Goal: Transaction & Acquisition: Purchase product/service

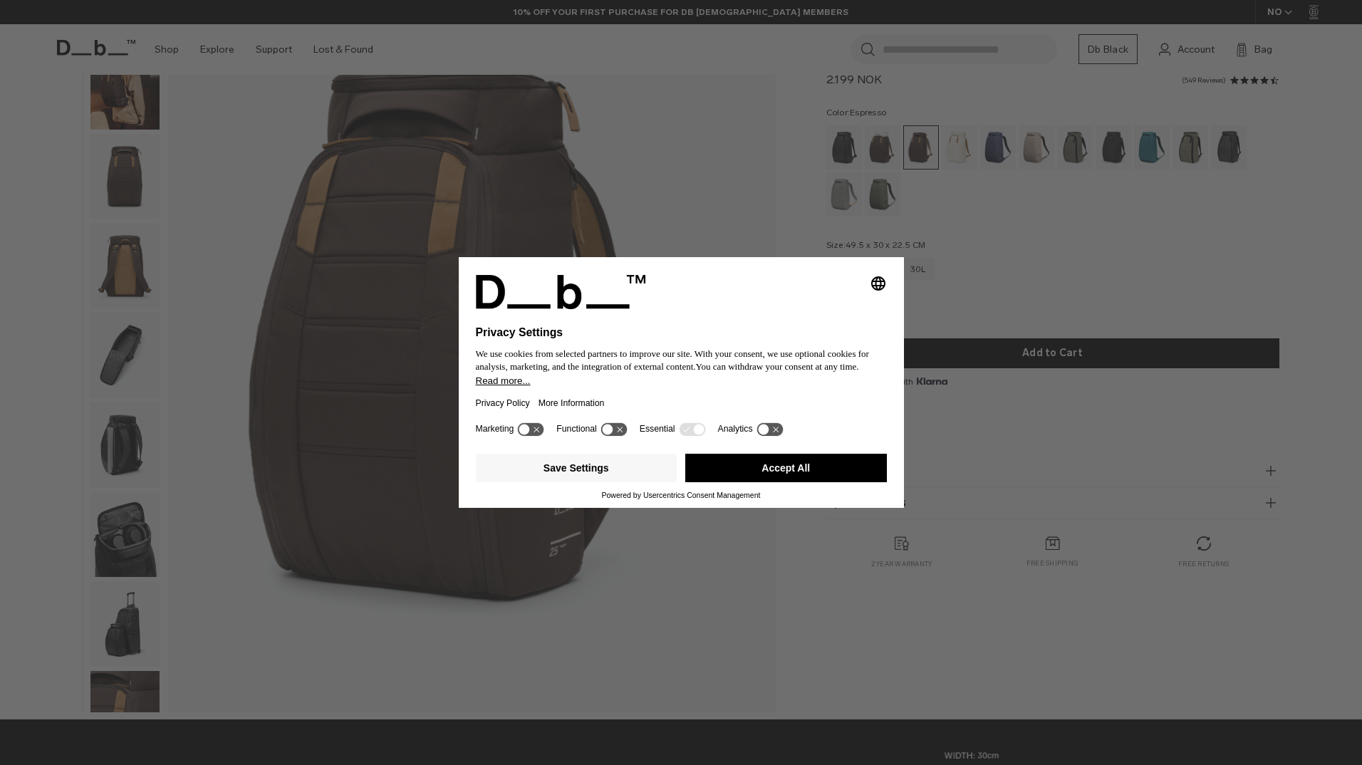
click at [820, 461] on button "Accept All" at bounding box center [786, 468] width 202 height 28
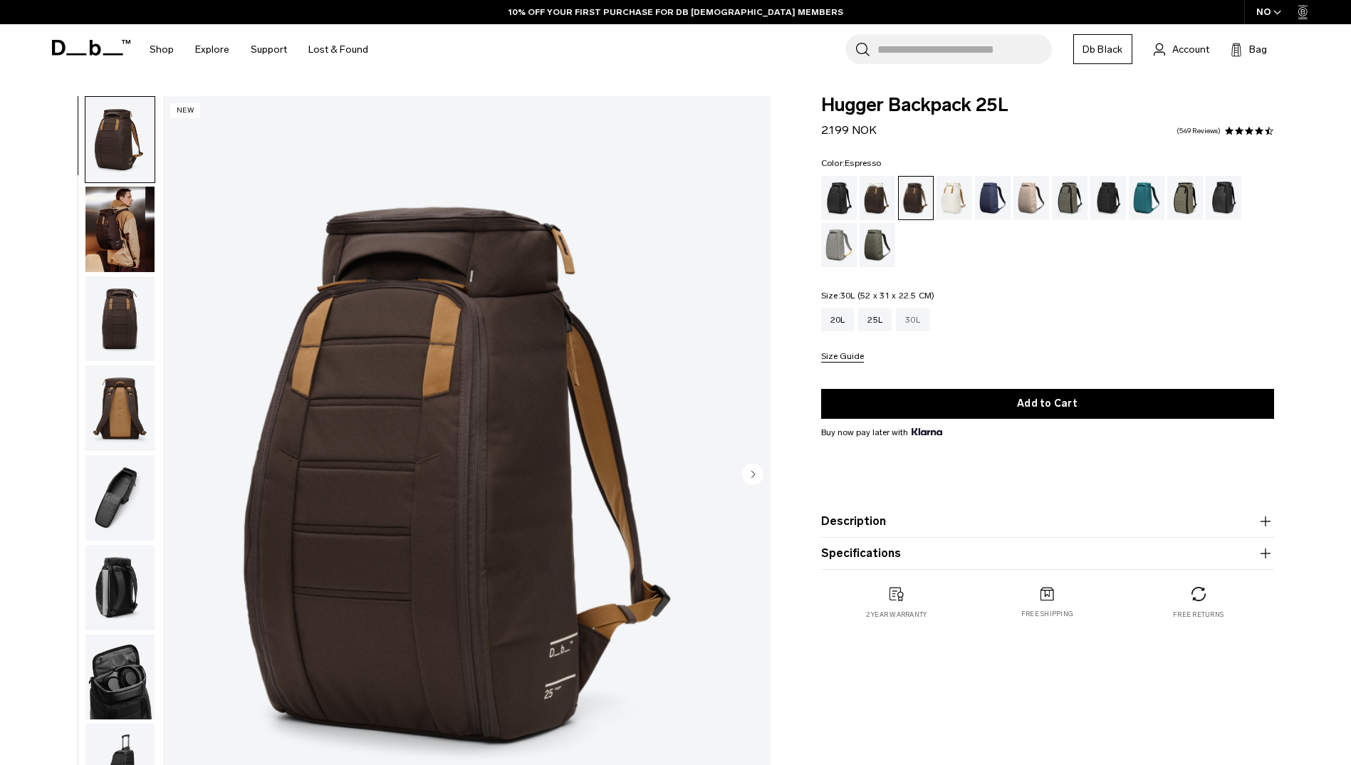
click at [925, 320] on div "30L" at bounding box center [912, 319] width 33 height 23
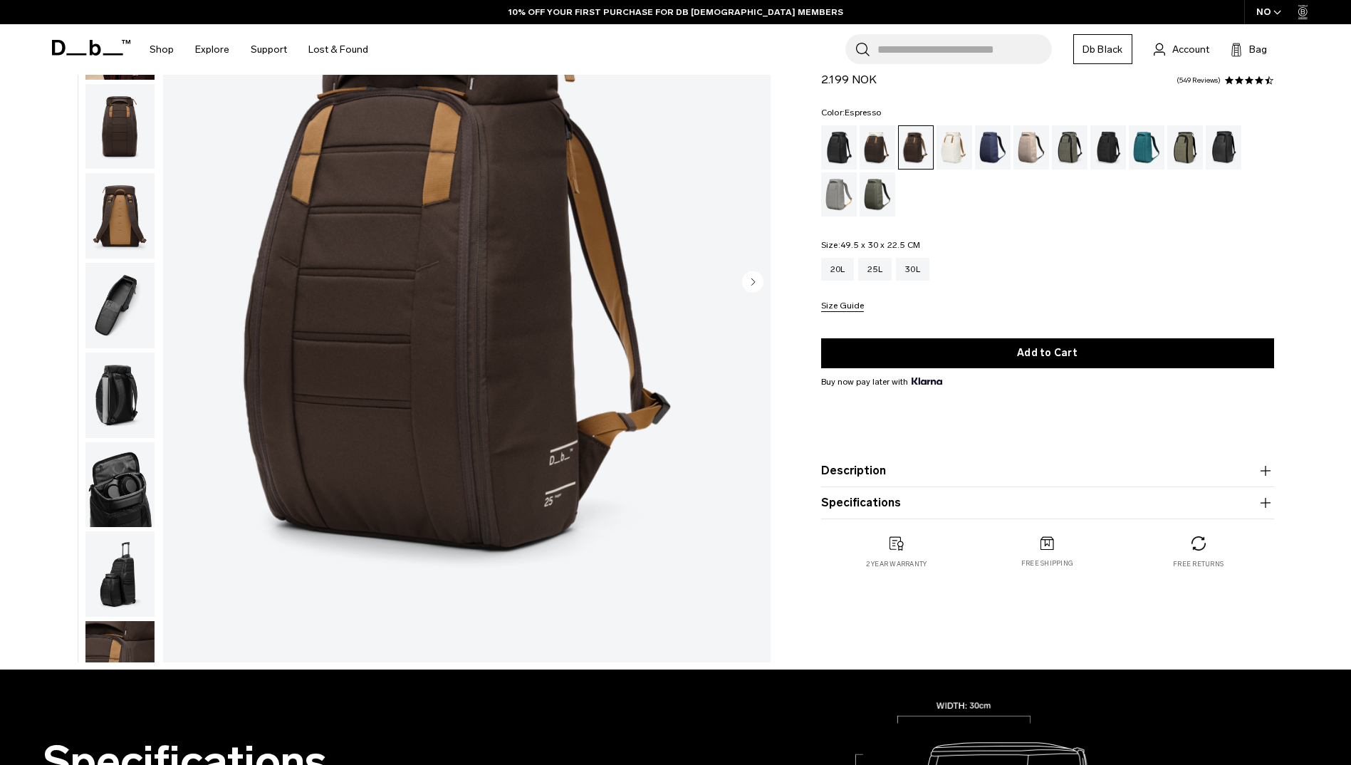
scroll to position [71, 0]
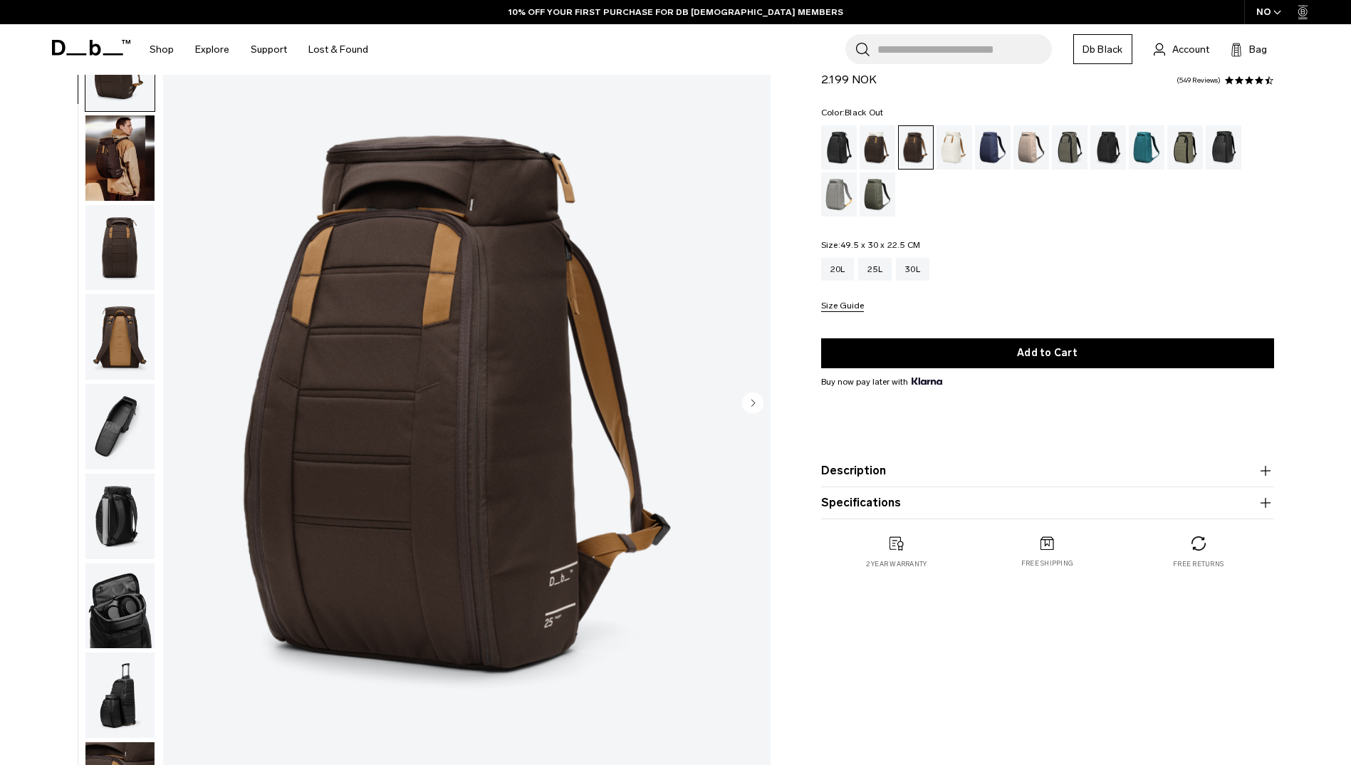
click at [844, 157] on div "Black Out" at bounding box center [839, 147] width 36 height 44
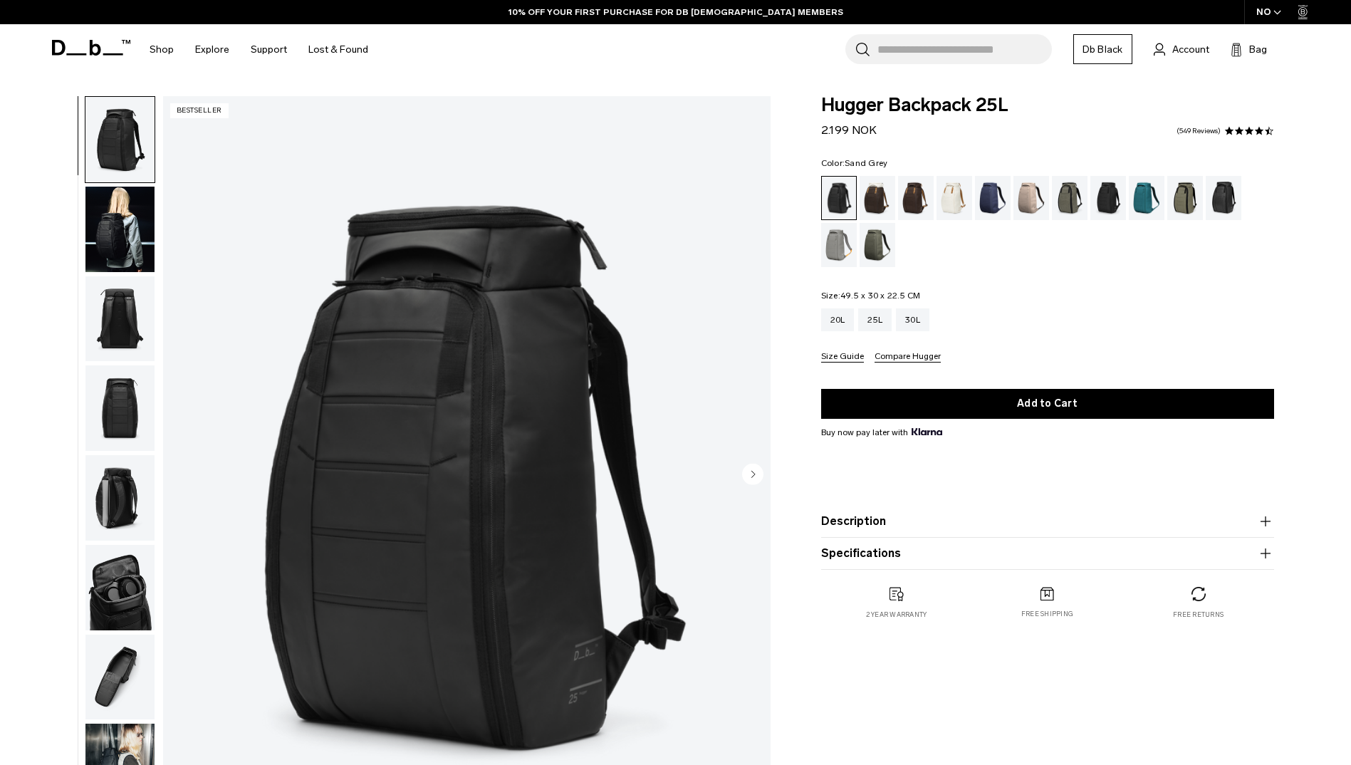
click at [847, 247] on div "Sand Grey" at bounding box center [839, 245] width 36 height 44
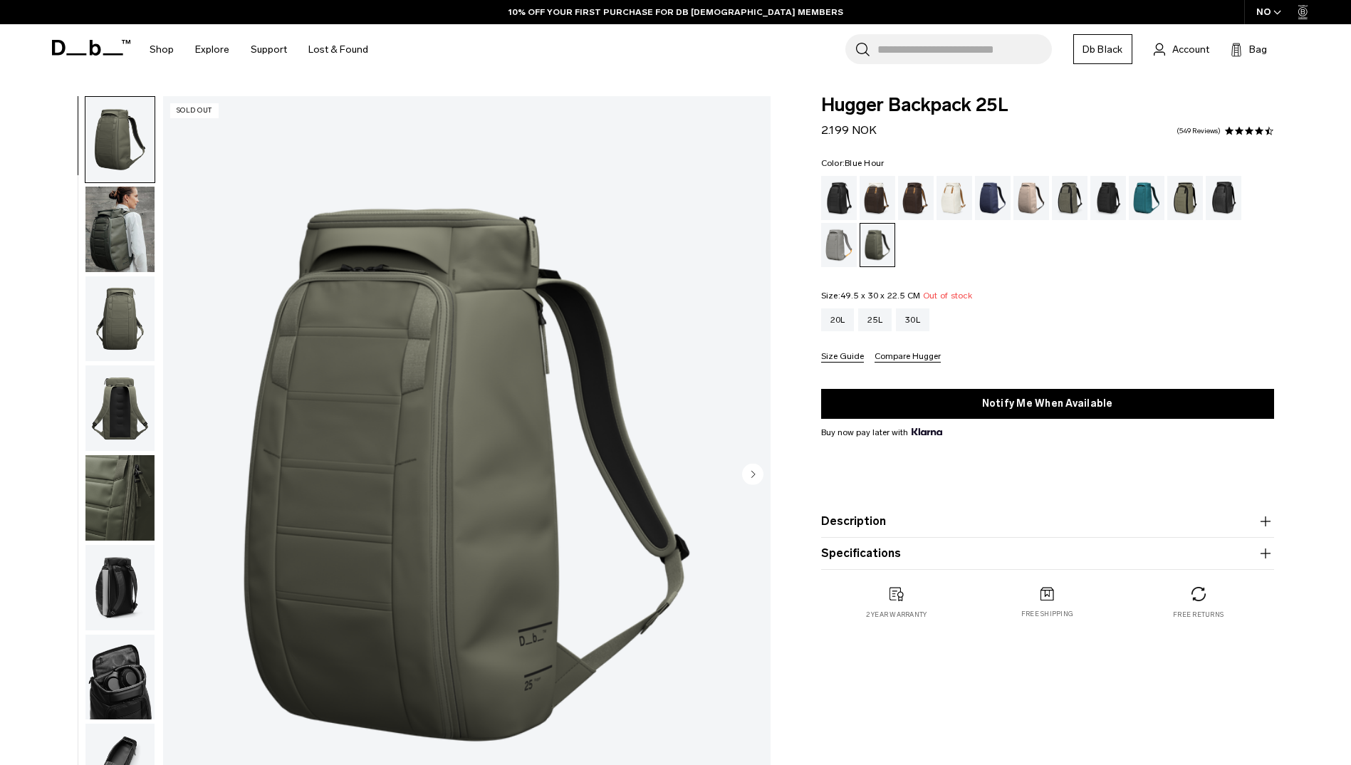
click at [998, 188] on div "Blue Hour" at bounding box center [993, 198] width 36 height 44
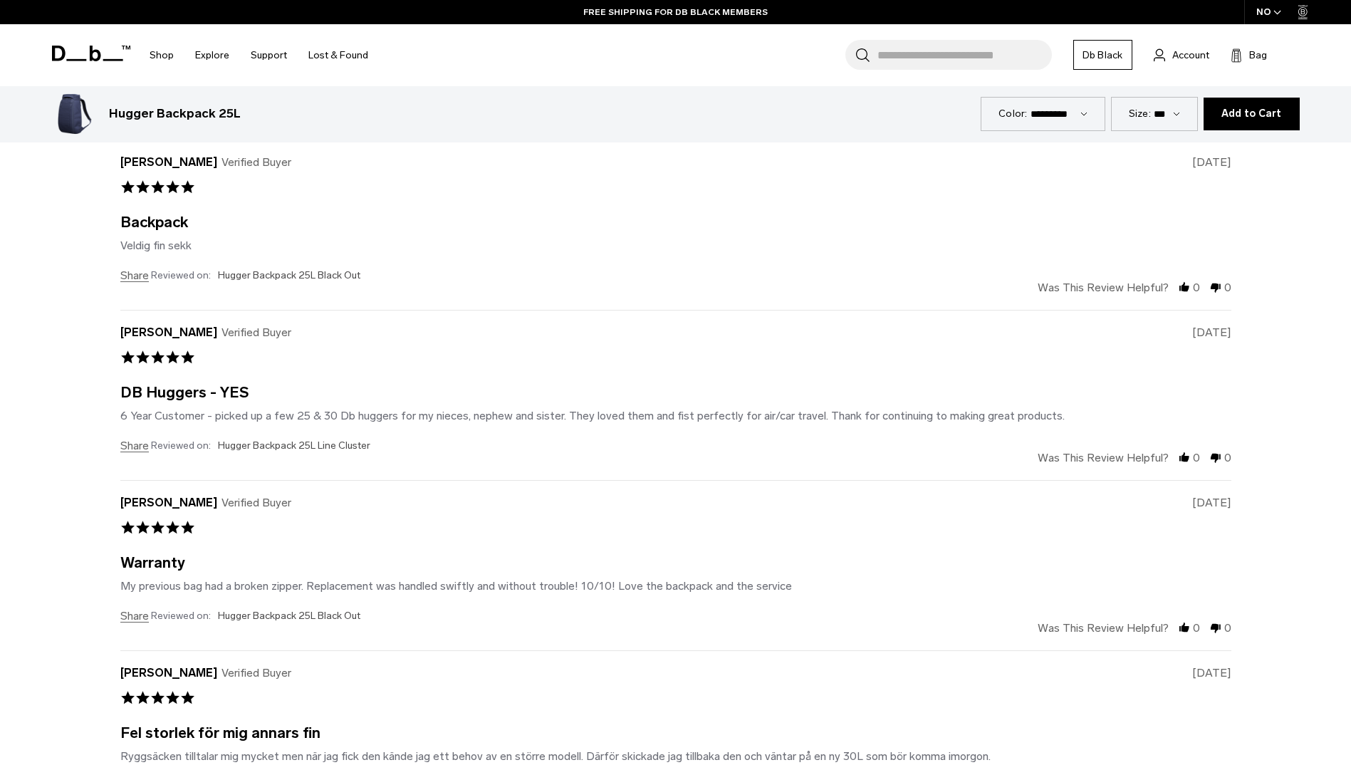
scroll to position [5343, 0]
